Goal: Information Seeking & Learning: Learn about a topic

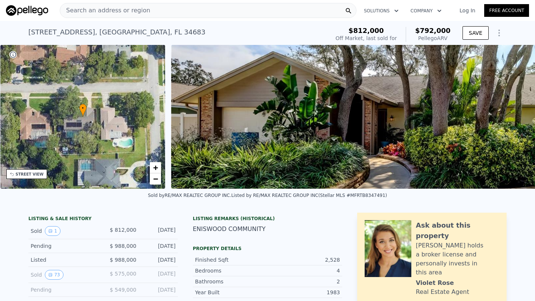
scroll to position [0, 342]
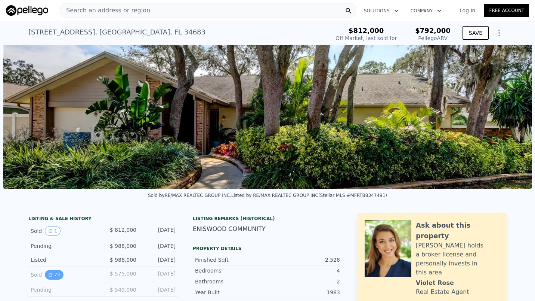
click at [52, 279] on button "73" at bounding box center [54, 275] width 18 height 10
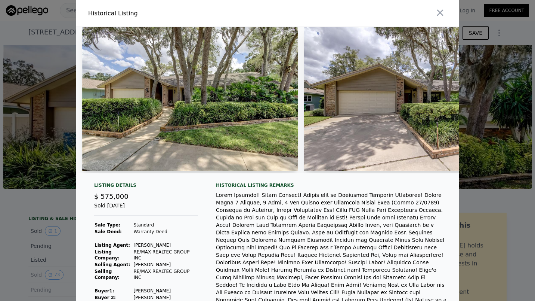
click at [241, 124] on img at bounding box center [190, 99] width 216 height 144
click at [241, 122] on img at bounding box center [190, 99] width 216 height 144
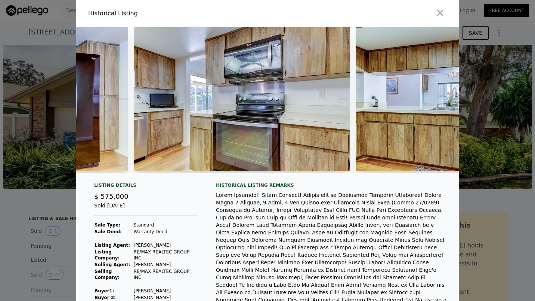
scroll to position [0, 11255]
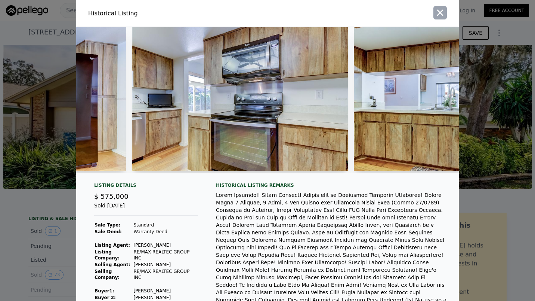
click at [440, 13] on icon "button" at bounding box center [440, 12] width 10 height 10
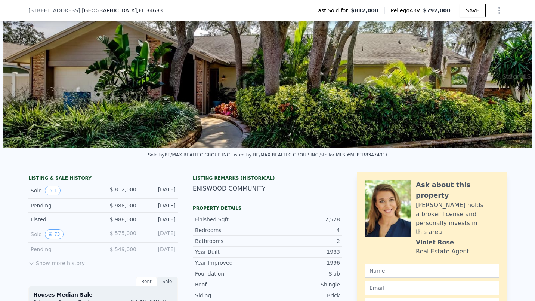
scroll to position [57, 0]
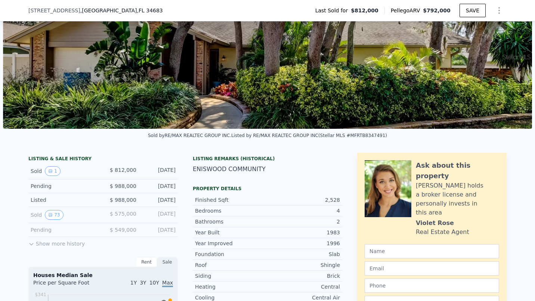
click at [28, 247] on icon at bounding box center [31, 244] width 6 height 6
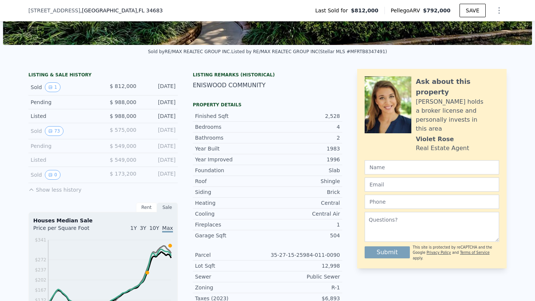
scroll to position [162, 0]
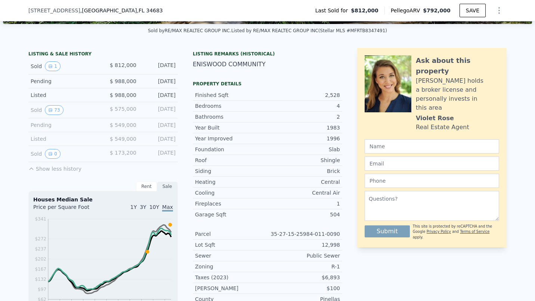
click at [143, 191] on div "Rent" at bounding box center [146, 186] width 21 height 10
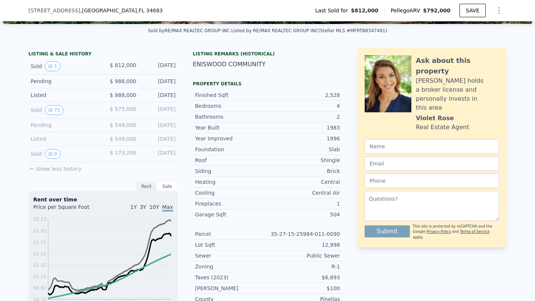
click at [163, 190] on div "Sale" at bounding box center [167, 186] width 21 height 10
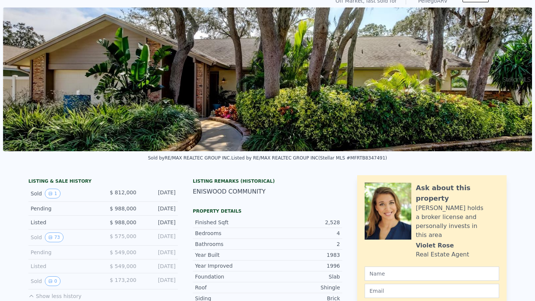
scroll to position [0, 0]
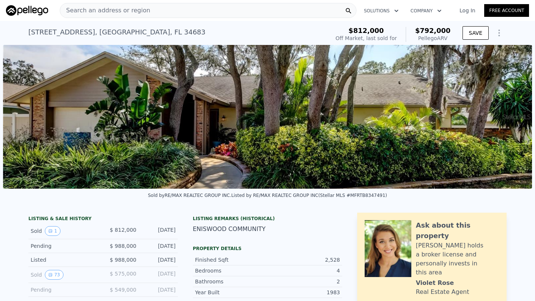
click at [161, 7] on div "Search an address or region" at bounding box center [208, 10] width 297 height 15
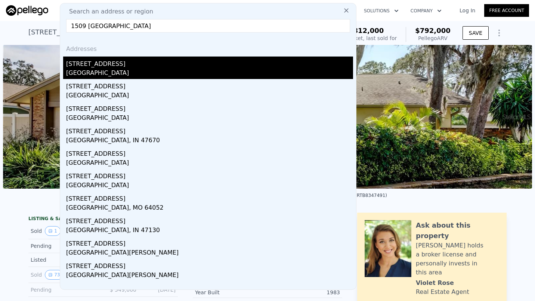
type input "1509 [GEOGRAPHIC_DATA]"
click at [77, 68] on div "[STREET_ADDRESS]" at bounding box center [209, 62] width 287 height 12
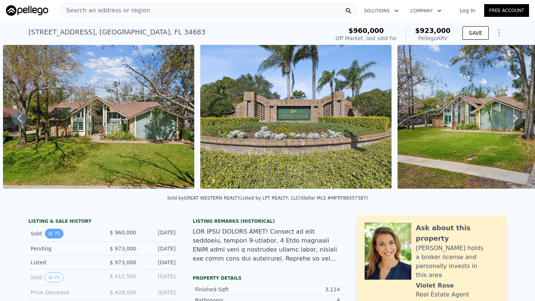
click at [53, 238] on button "75" at bounding box center [54, 233] width 18 height 10
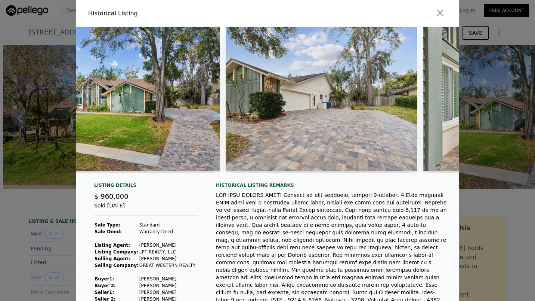
scroll to position [0, 452]
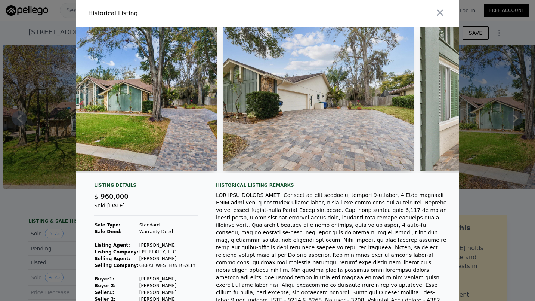
click at [321, 154] on img at bounding box center [318, 99] width 191 height 144
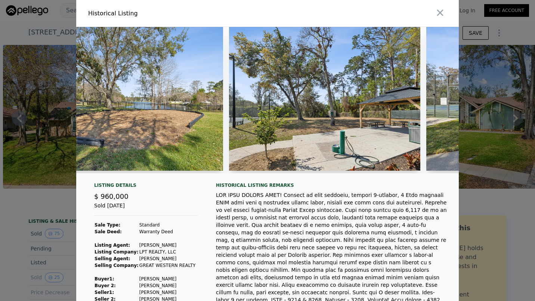
scroll to position [0, 12683]
click at [437, 13] on icon "button" at bounding box center [440, 13] width 6 height 6
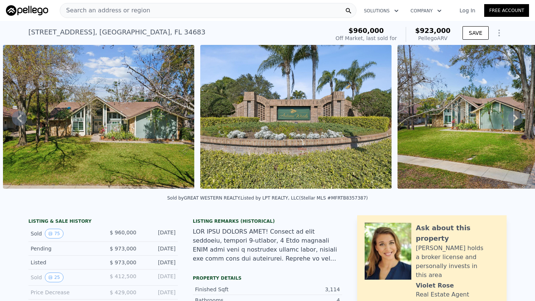
click at [159, 13] on div "Search an address or region" at bounding box center [208, 10] width 297 height 15
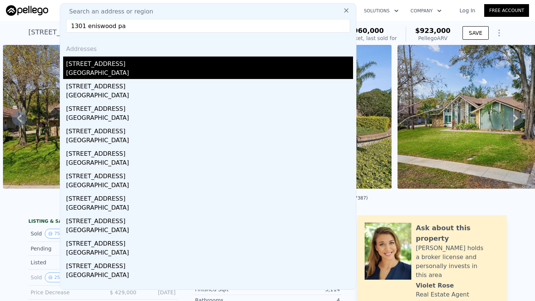
type input "1301 eniswood pa"
click at [107, 67] on div "[STREET_ADDRESS]" at bounding box center [209, 62] width 287 height 12
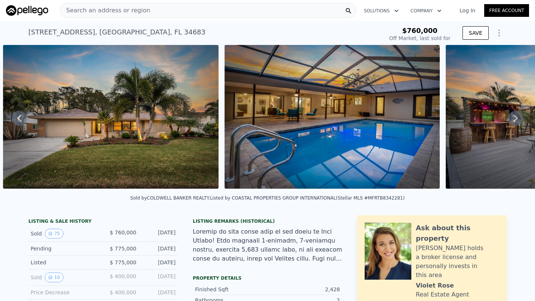
click at [64, 171] on img at bounding box center [111, 117] width 216 height 144
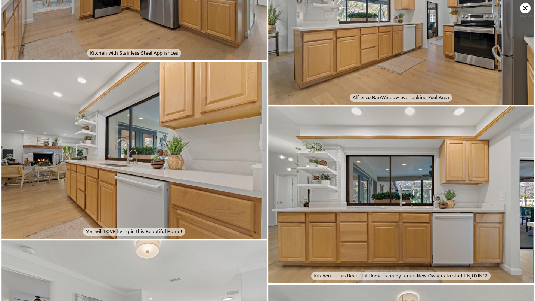
scroll to position [2073, 0]
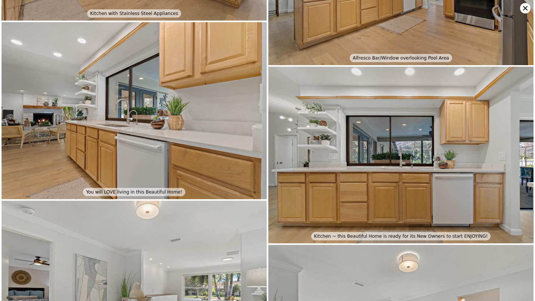
type input "$ 731,000"
type input "-$ 120,254"
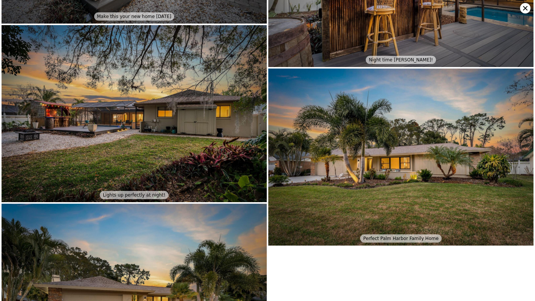
scroll to position [6351, 0]
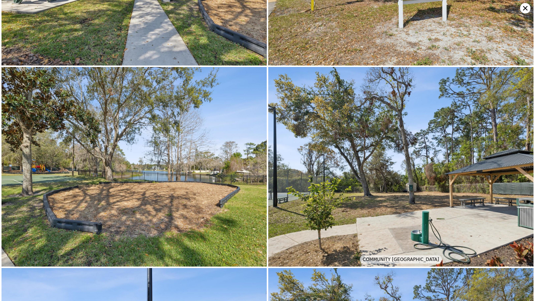
type input "5"
type input "2226"
type input "3536"
type input "10860"
type input "23649"
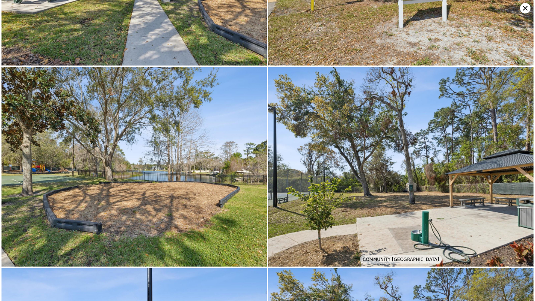
checkbox input "true"
type input "$ 923,000"
type input "6"
type input "-$ 161,091"
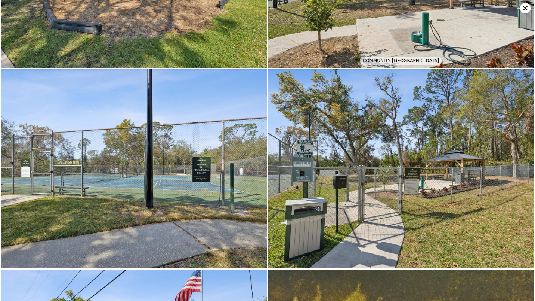
scroll to position [6549, 0]
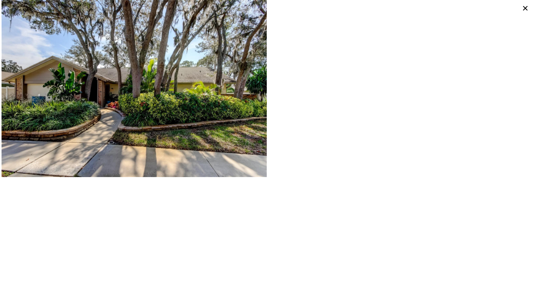
type input "3.5"
type input "1913"
type input "3179"
type input "8790"
type input "21074"
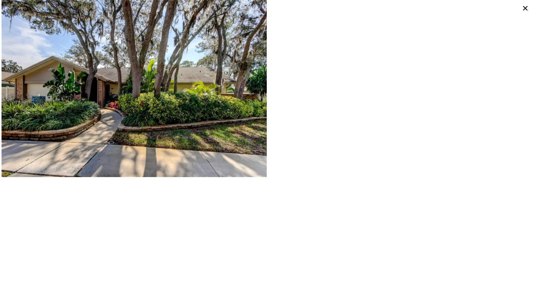
type input "$ 792,000"
type input "5"
type input "-$ 119,823"
checkbox input "false"
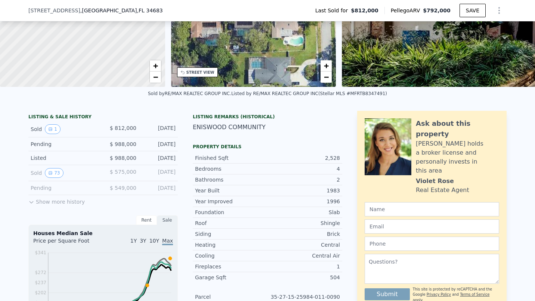
scroll to position [100, 0]
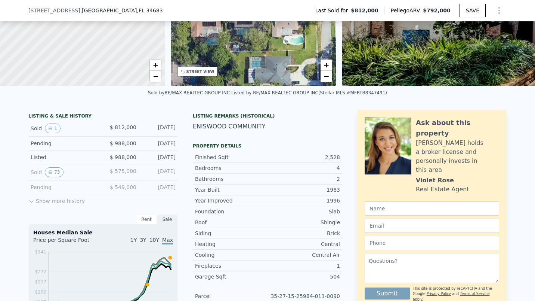
click at [28, 204] on icon at bounding box center [31, 201] width 6 height 6
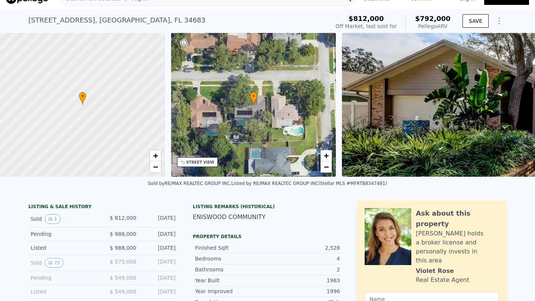
scroll to position [0, 0]
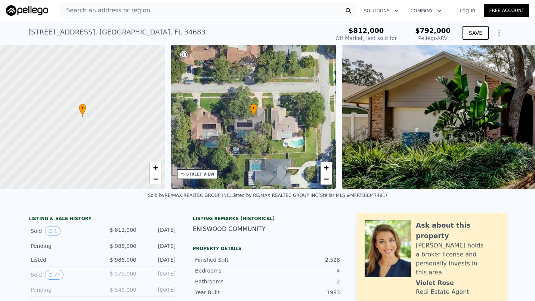
click at [81, 13] on span "Search an address or region" at bounding box center [105, 10] width 90 height 9
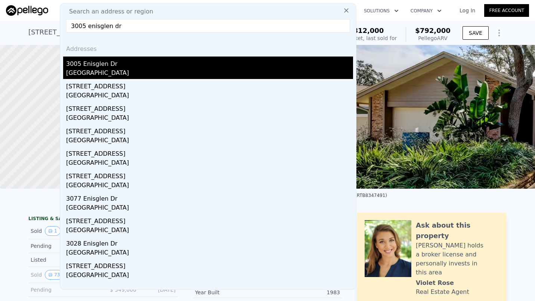
type input "3005 enisglen dr"
click at [119, 77] on div "[GEOGRAPHIC_DATA]" at bounding box center [209, 73] width 287 height 10
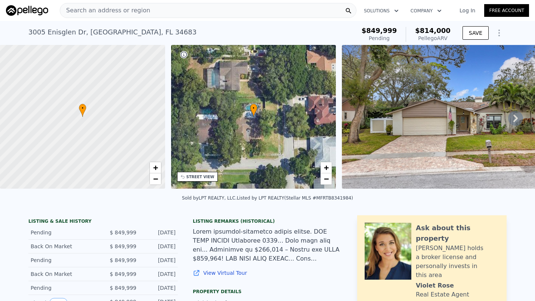
scroll to position [149, 0]
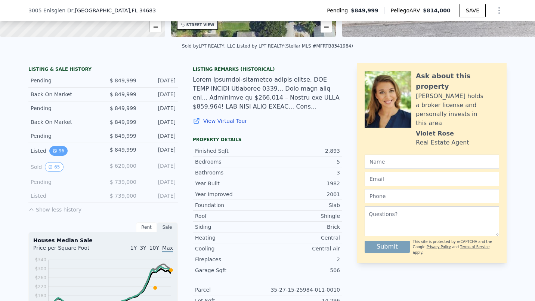
click at [49, 151] on button "96" at bounding box center [58, 151] width 18 height 10
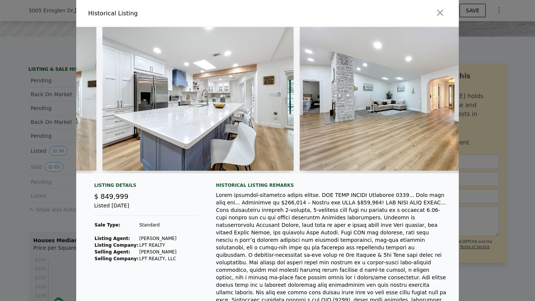
scroll to position [0, 3888]
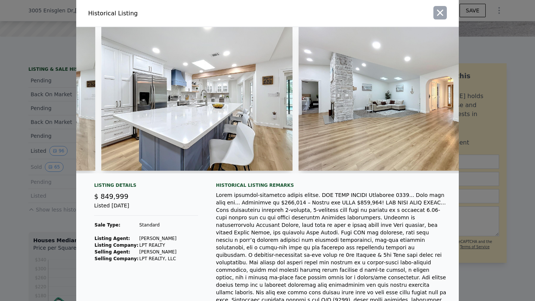
click at [437, 13] on icon "button" at bounding box center [440, 13] width 6 height 6
